Goal: Transaction & Acquisition: Purchase product/service

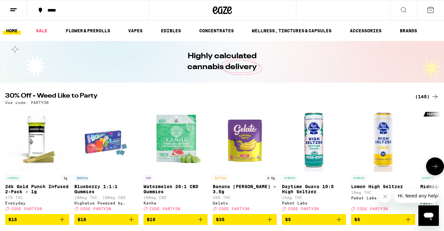
click at [437, 168] on icon at bounding box center [435, 167] width 8 height 8
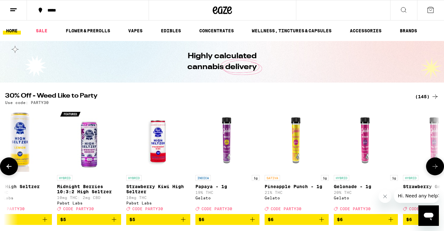
scroll to position [0, 364]
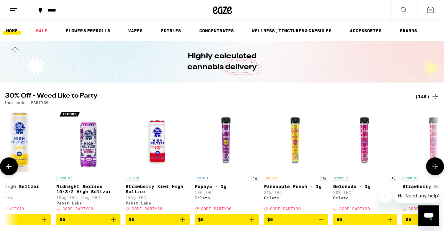
click at [434, 170] on icon at bounding box center [435, 167] width 8 height 8
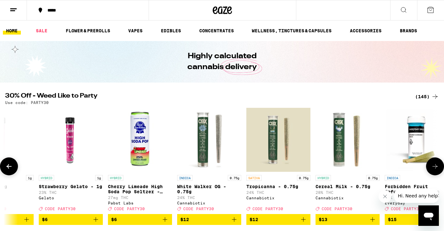
scroll to position [0, 728]
click at [434, 170] on icon at bounding box center [435, 167] width 8 height 8
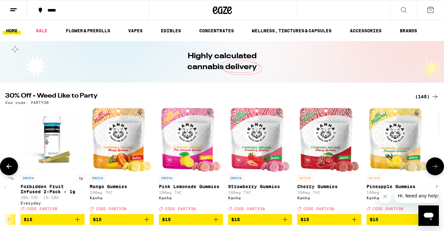
click at [434, 170] on icon at bounding box center [435, 167] width 8 height 8
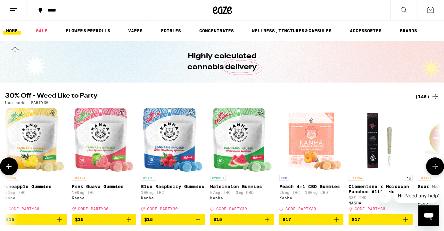
click at [434, 170] on icon at bounding box center [435, 167] width 8 height 8
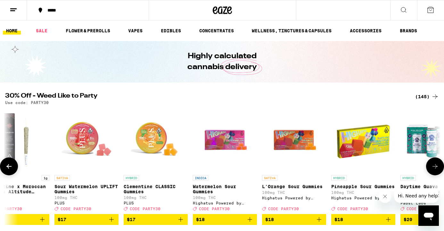
scroll to position [0, 1820]
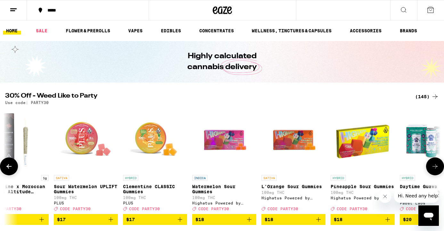
click at [434, 170] on icon at bounding box center [435, 167] width 8 height 8
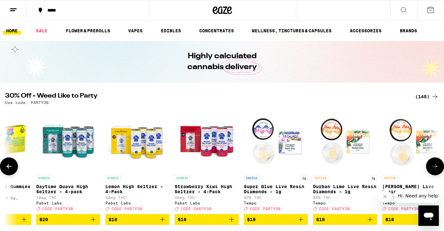
scroll to position [0, 2184]
click at [11, 169] on icon at bounding box center [8, 166] width 5 height 4
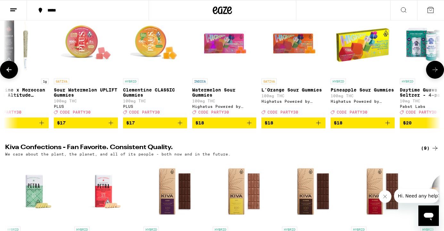
scroll to position [109, 0]
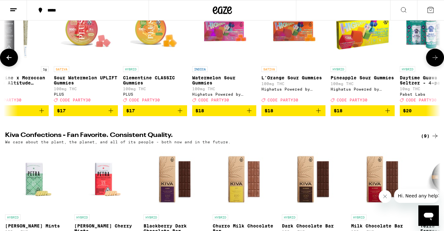
click at [249, 113] on icon "Add to bag" at bounding box center [249, 111] width 4 height 4
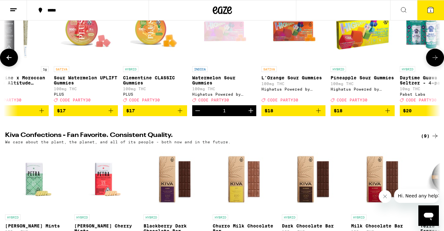
click at [319, 115] on icon "Add to bag" at bounding box center [319, 111] width 8 height 8
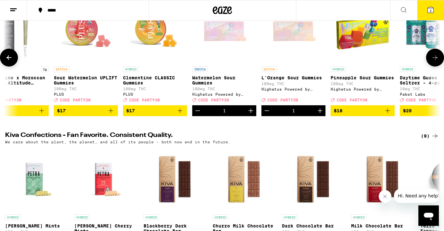
click at [436, 60] on icon at bounding box center [435, 58] width 8 height 8
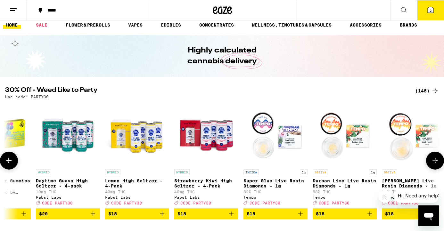
scroll to position [0, 0]
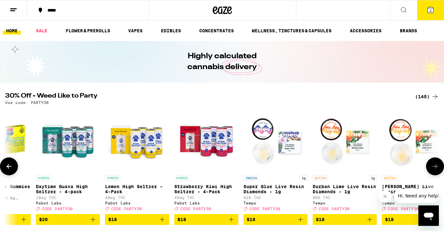
click at [436, 169] on icon at bounding box center [435, 167] width 8 height 8
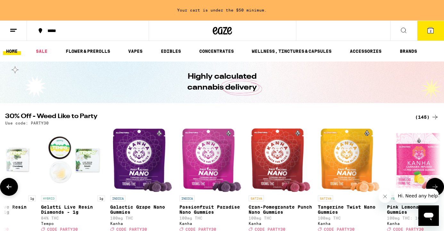
click at [438, 185] on button at bounding box center [435, 187] width 18 height 18
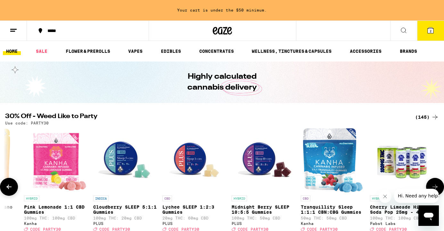
scroll to position [0, 3027]
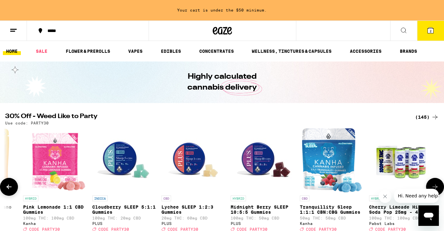
click at [438, 185] on button at bounding box center [435, 187] width 18 height 18
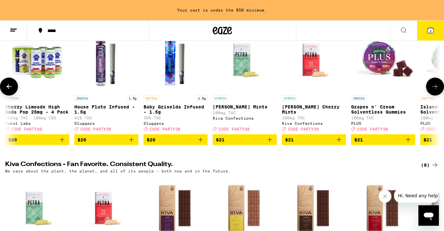
scroll to position [109, 0]
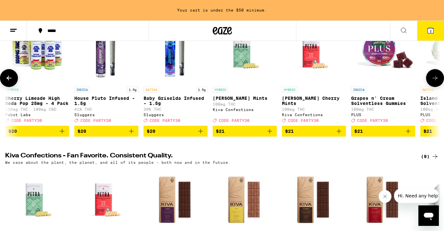
click at [337, 135] on icon "Add to bag" at bounding box center [339, 132] width 8 height 8
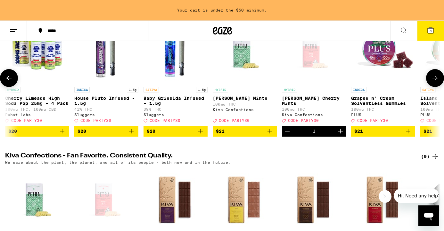
scroll to position [88, 0]
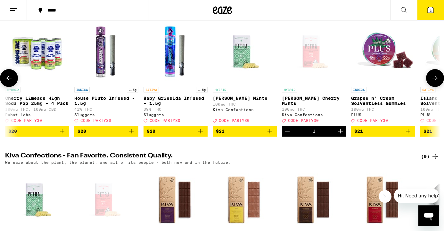
click at [439, 76] on button at bounding box center [435, 78] width 18 height 18
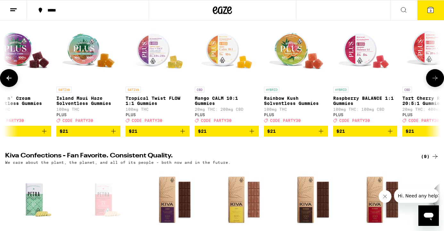
click at [439, 76] on button at bounding box center [435, 78] width 18 height 18
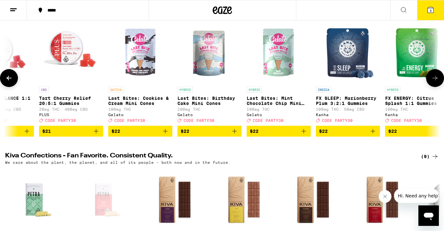
scroll to position [0, 4119]
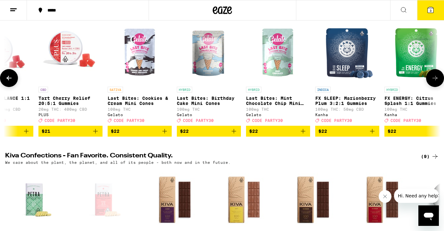
click at [439, 76] on button at bounding box center [435, 78] width 18 height 18
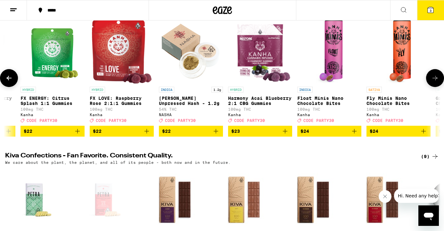
click at [439, 76] on button at bounding box center [435, 78] width 18 height 18
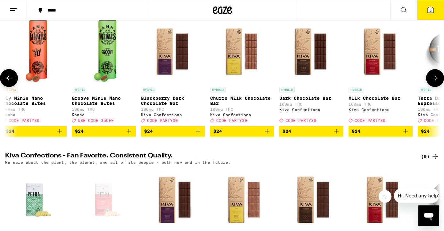
click at [439, 76] on button at bounding box center [435, 78] width 18 height 18
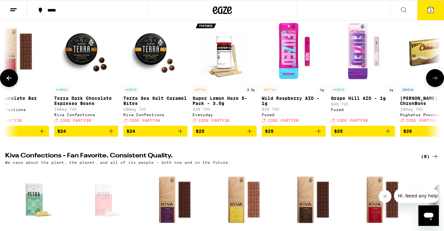
scroll to position [0, 5210]
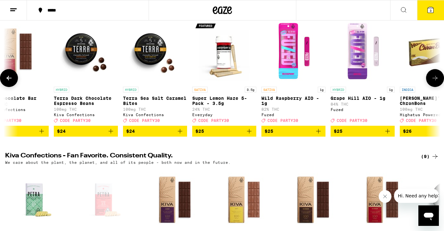
click at [439, 76] on button at bounding box center [435, 78] width 18 height 18
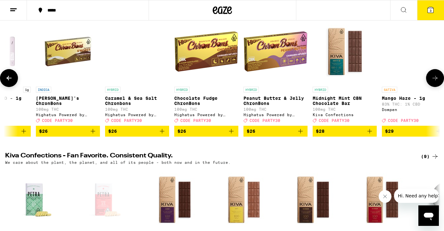
click at [439, 76] on button at bounding box center [435, 78] width 18 height 18
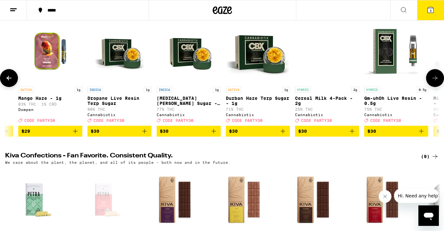
scroll to position [0, 5938]
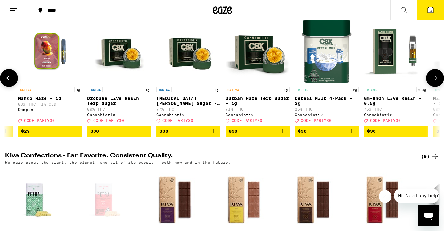
click at [439, 76] on button at bounding box center [435, 78] width 18 height 18
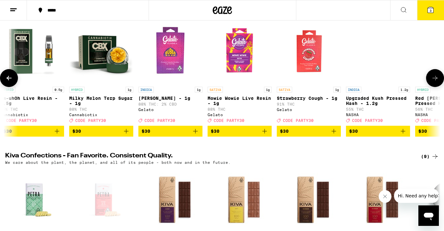
click at [439, 76] on button at bounding box center [435, 78] width 18 height 18
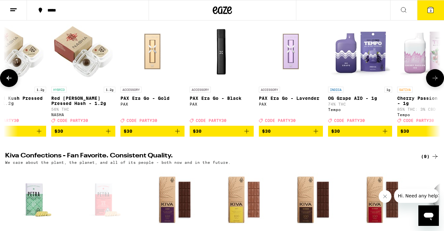
click at [439, 76] on button at bounding box center [435, 78] width 18 height 18
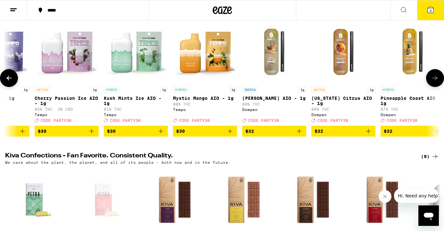
scroll to position [0, 7030]
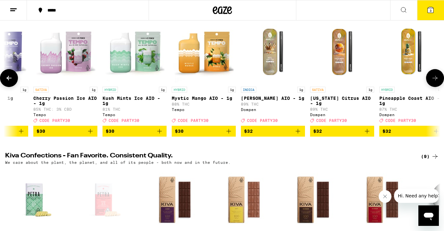
click at [12, 79] on icon at bounding box center [9, 78] width 8 height 8
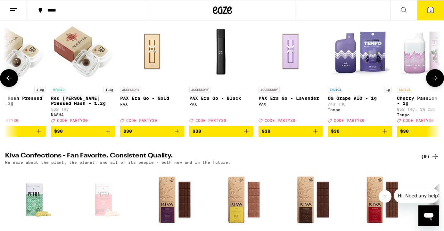
scroll to position [0, 6666]
click at [434, 79] on icon at bounding box center [435, 78] width 8 height 8
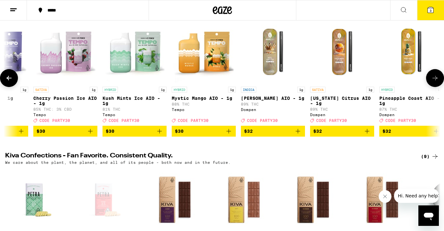
click at [434, 79] on icon at bounding box center [435, 78] width 8 height 8
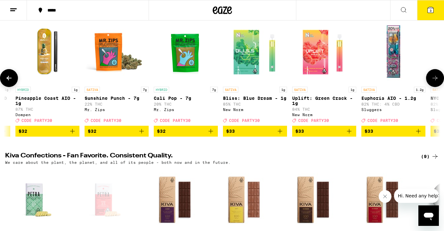
click at [434, 79] on icon at bounding box center [435, 78] width 8 height 8
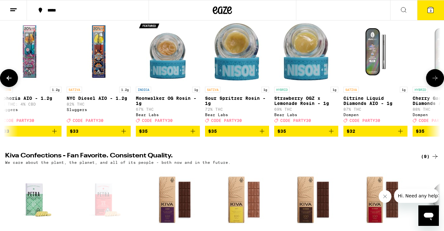
click at [434, 79] on icon at bounding box center [435, 78] width 8 height 8
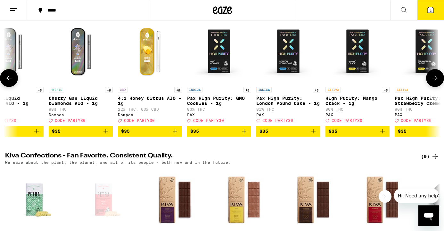
click at [434, 79] on icon at bounding box center [435, 78] width 8 height 8
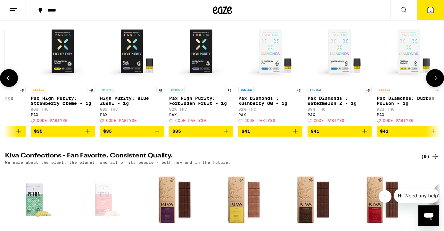
click at [434, 79] on icon at bounding box center [435, 78] width 8 height 8
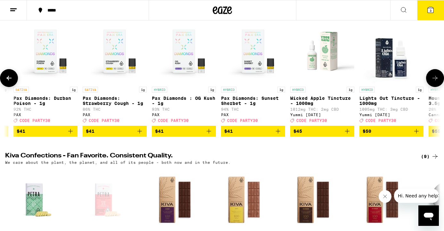
scroll to position [0, 8850]
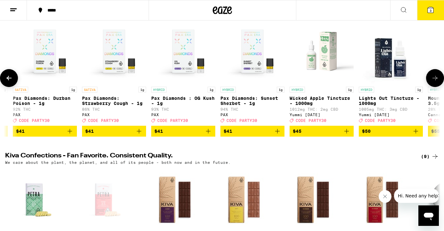
click at [434, 79] on icon at bounding box center [435, 78] width 8 height 8
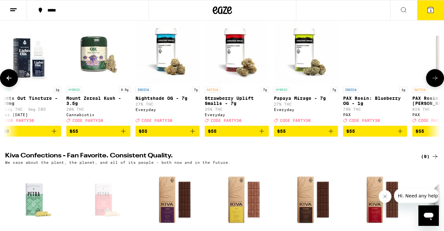
scroll to position [0, 9214]
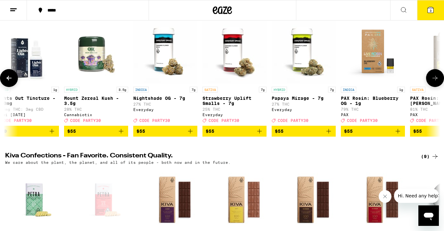
click at [434, 79] on icon at bounding box center [435, 78] width 8 height 8
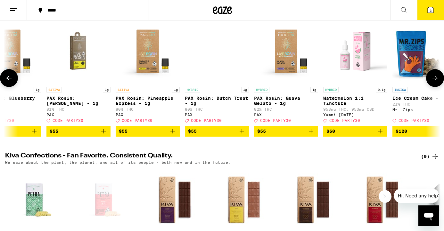
scroll to position [0, 9578]
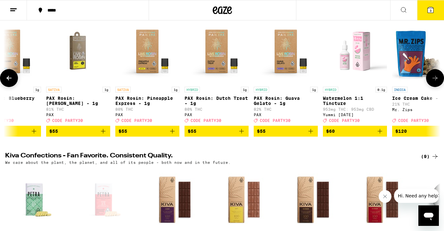
click at [434, 79] on icon at bounding box center [435, 78] width 8 height 8
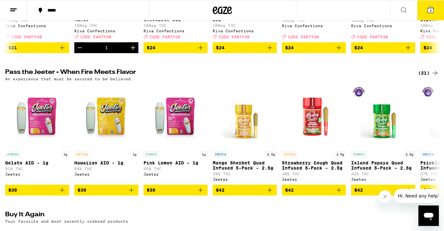
scroll to position [524, 0]
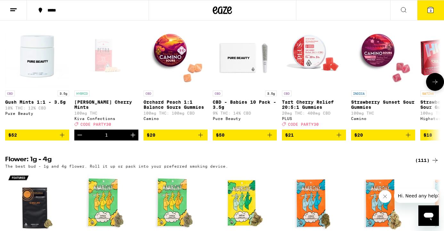
click at [201, 137] on icon "Add to bag" at bounding box center [200, 135] width 4 height 4
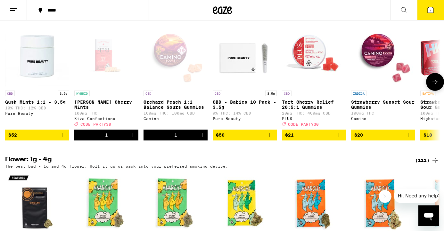
click at [410, 139] on icon "Add to bag" at bounding box center [408, 135] width 8 height 8
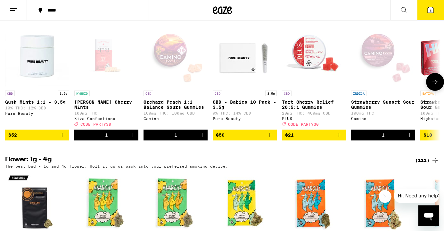
click at [435, 86] on icon at bounding box center [435, 82] width 8 height 8
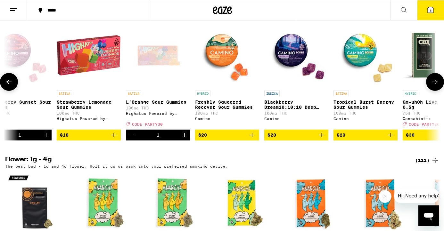
scroll to position [0, 364]
click at [433, 86] on icon at bounding box center [435, 82] width 8 height 8
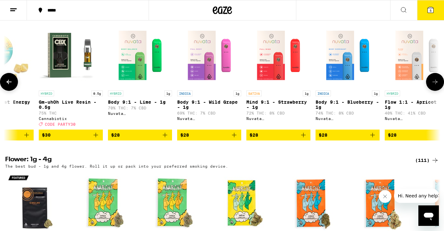
scroll to position [0, 728]
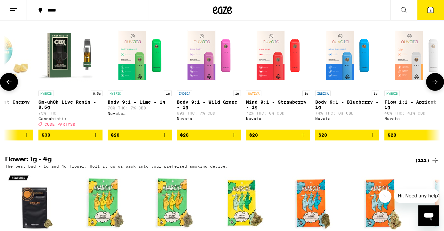
click at [433, 86] on icon at bounding box center [435, 82] width 8 height 8
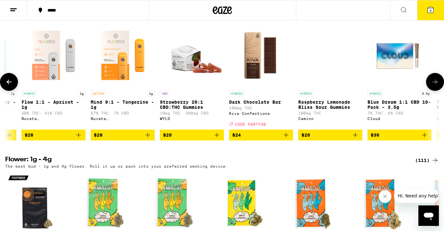
scroll to position [0, 1092]
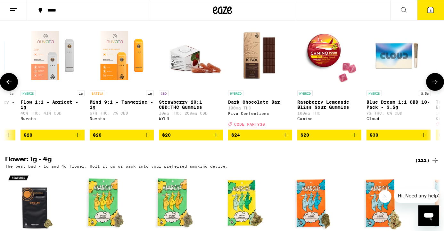
click at [352, 137] on icon "Add to bag" at bounding box center [354, 135] width 4 height 4
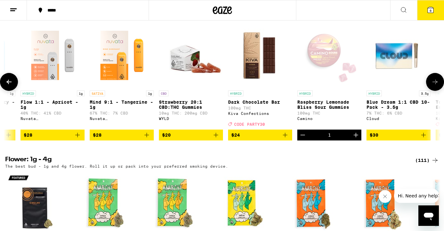
click at [434, 86] on icon at bounding box center [435, 82] width 8 height 8
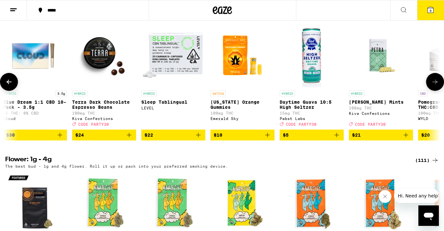
scroll to position [0, 1456]
click at [437, 86] on icon at bounding box center [435, 82] width 8 height 8
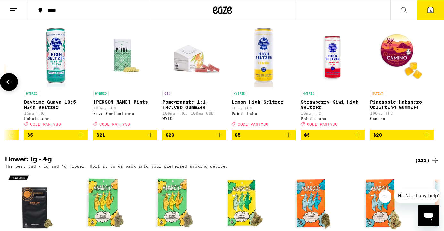
scroll to position [0, 1711]
click at [427, 7] on icon at bounding box center [431, 10] width 8 height 8
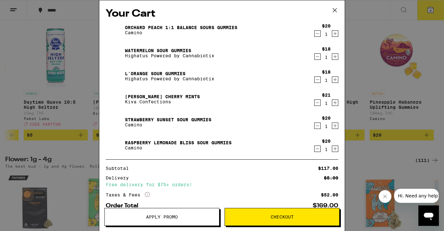
click at [336, 10] on icon at bounding box center [335, 10] width 10 height 10
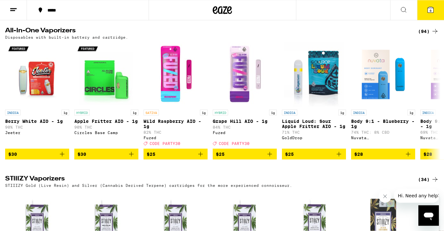
scroll to position [1178, 0]
